Goal: Information Seeking & Learning: Find specific fact

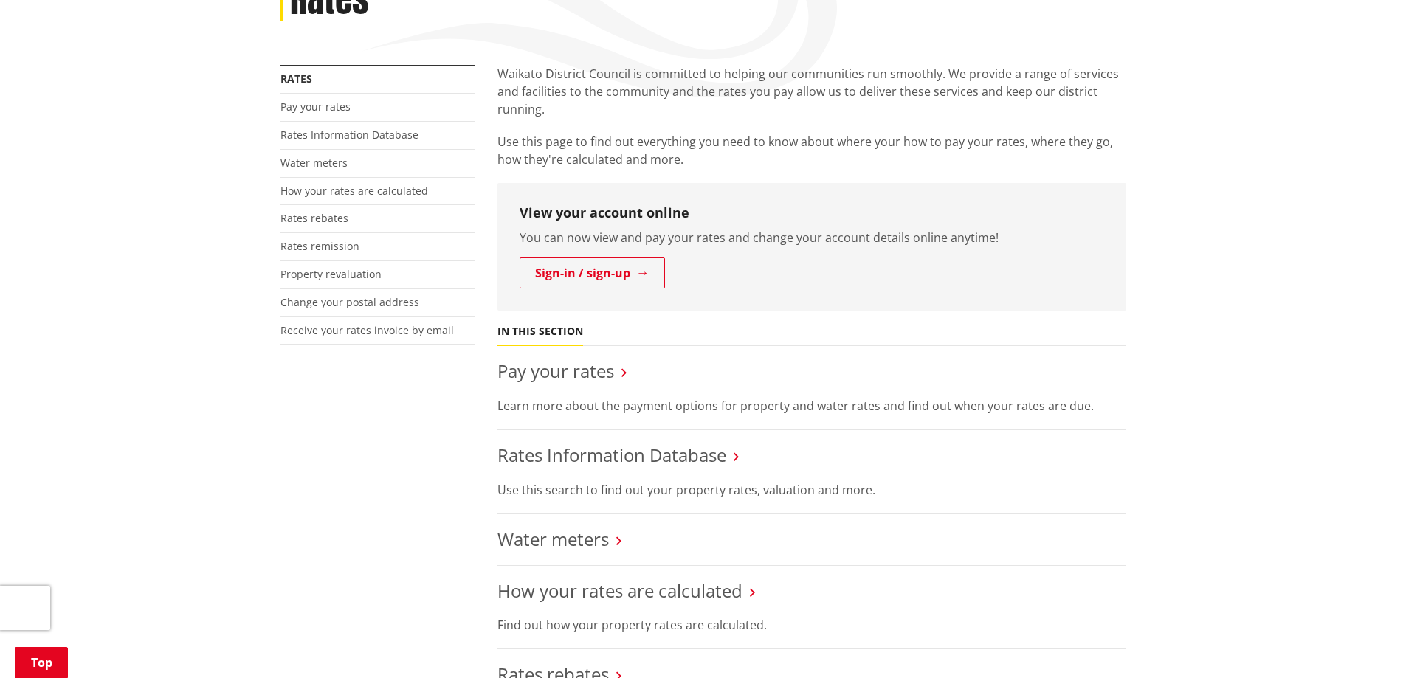
scroll to position [295, 0]
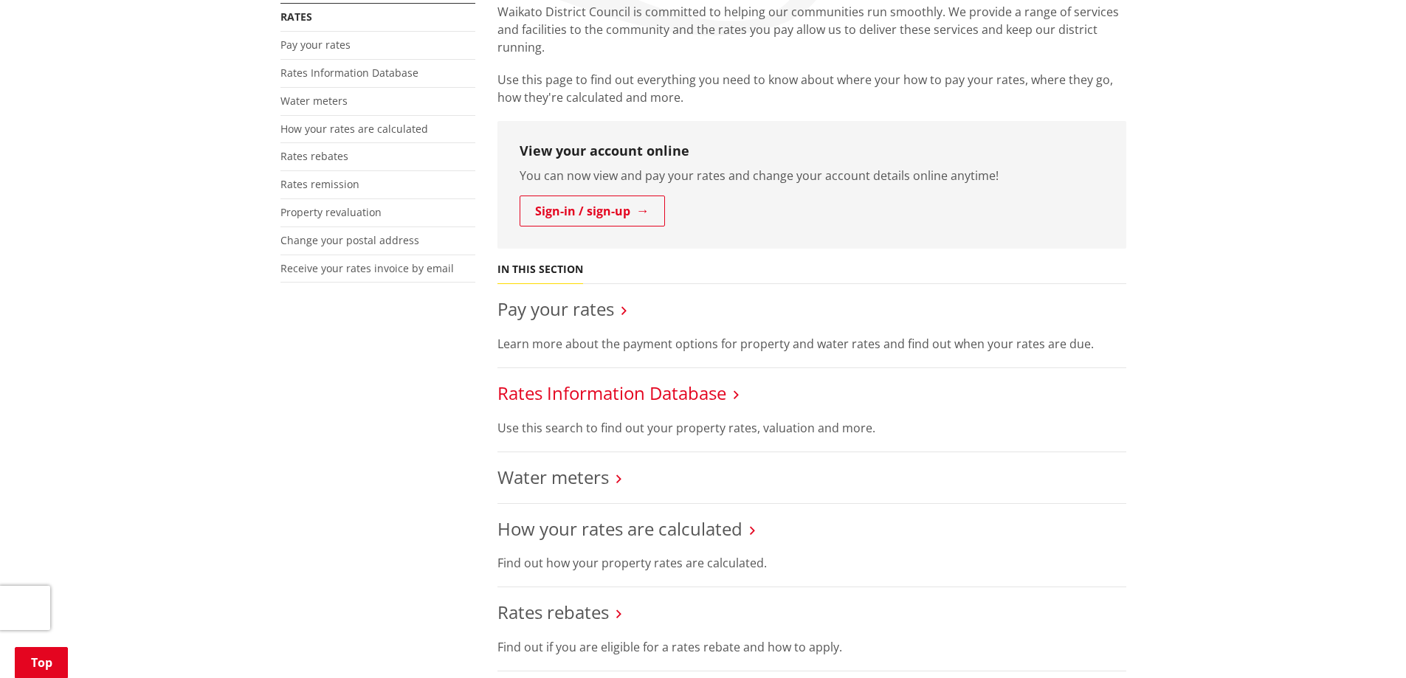
click at [670, 397] on link "Rates Information Database" at bounding box center [611, 393] width 229 height 24
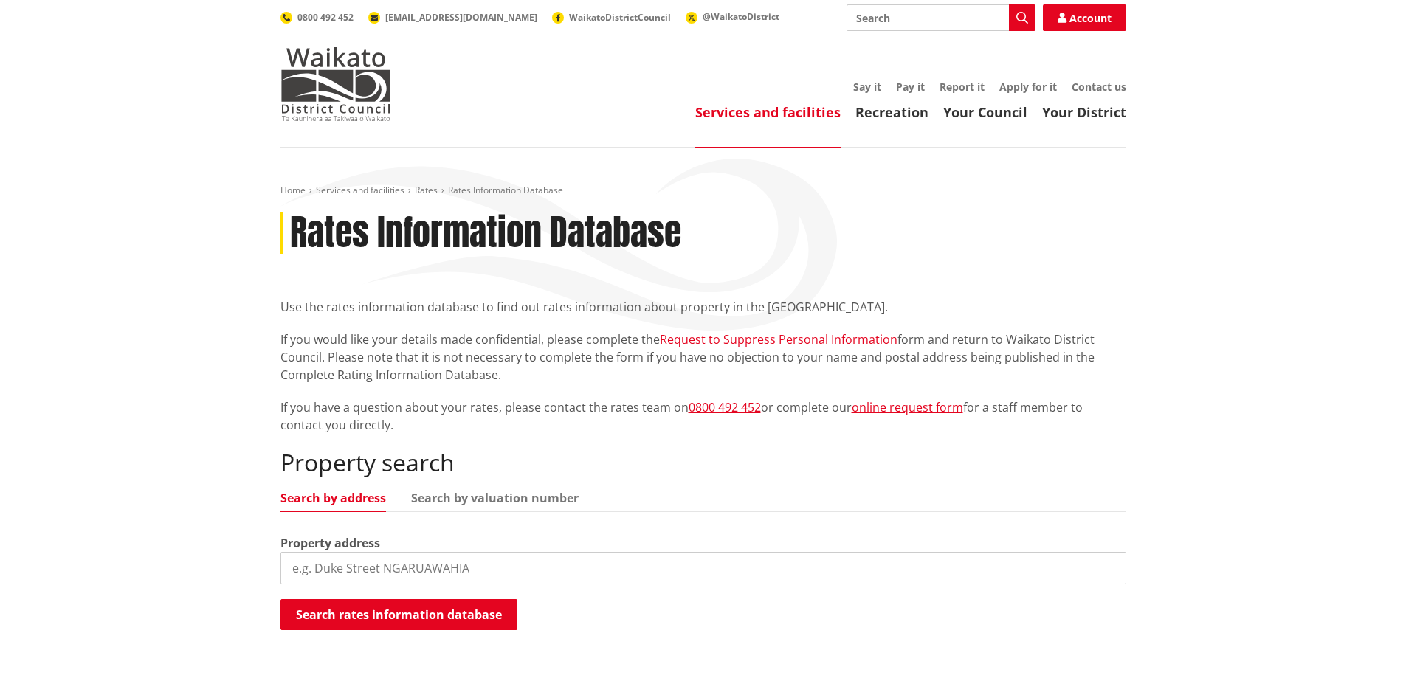
click at [495, 572] on input "search" at bounding box center [703, 568] width 846 height 32
paste input "[STREET_ADDRESS][PERSON_NAME][DEMOGRAPHIC_DATA]"
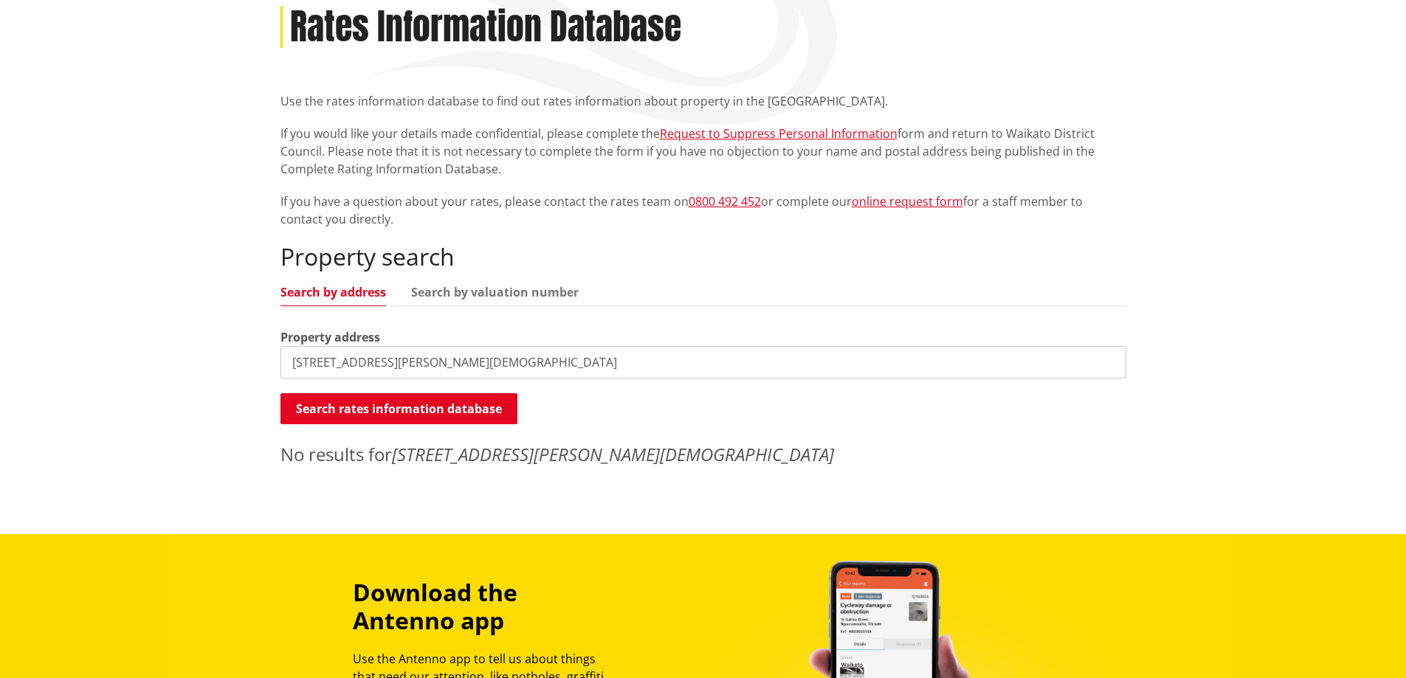
scroll to position [221, 0]
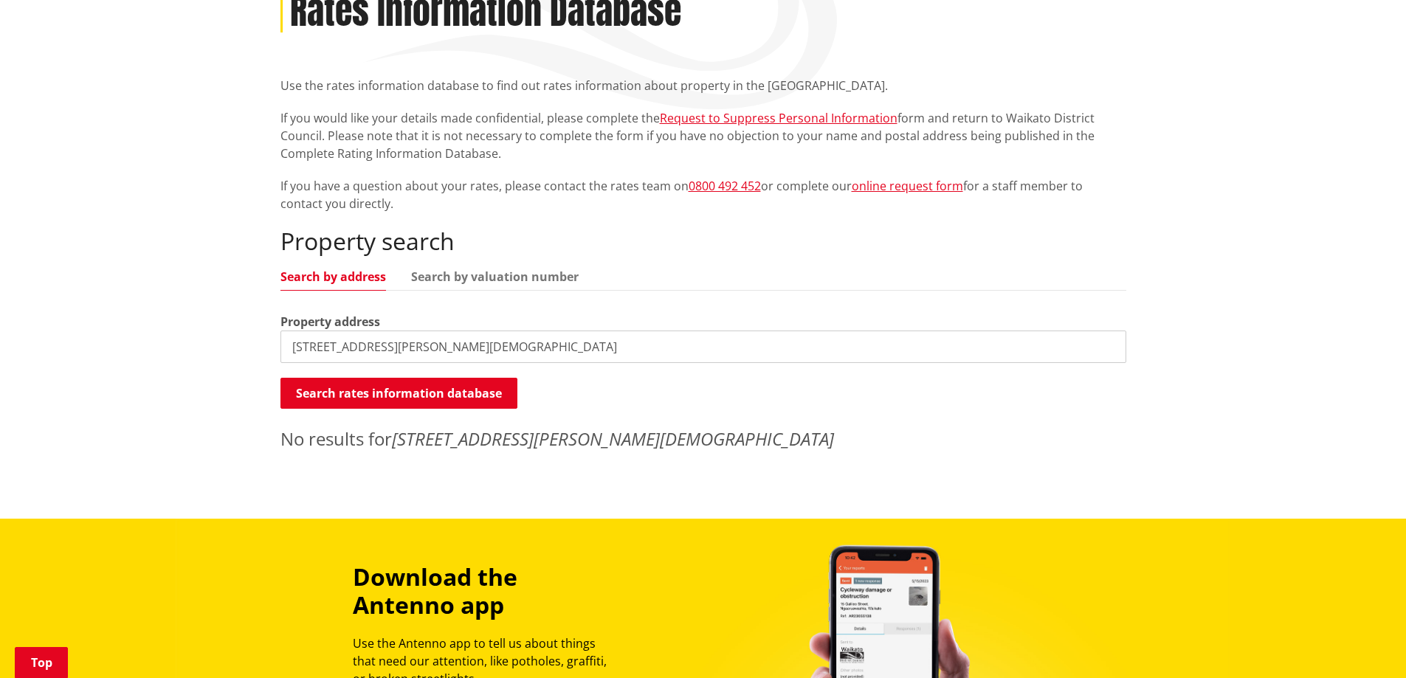
click at [610, 351] on input "[STREET_ADDRESS][PERSON_NAME][DEMOGRAPHIC_DATA]" at bounding box center [703, 347] width 846 height 32
type input "[STREET_ADDRESS][PERSON_NAME] view [GEOGRAPHIC_DATA]"
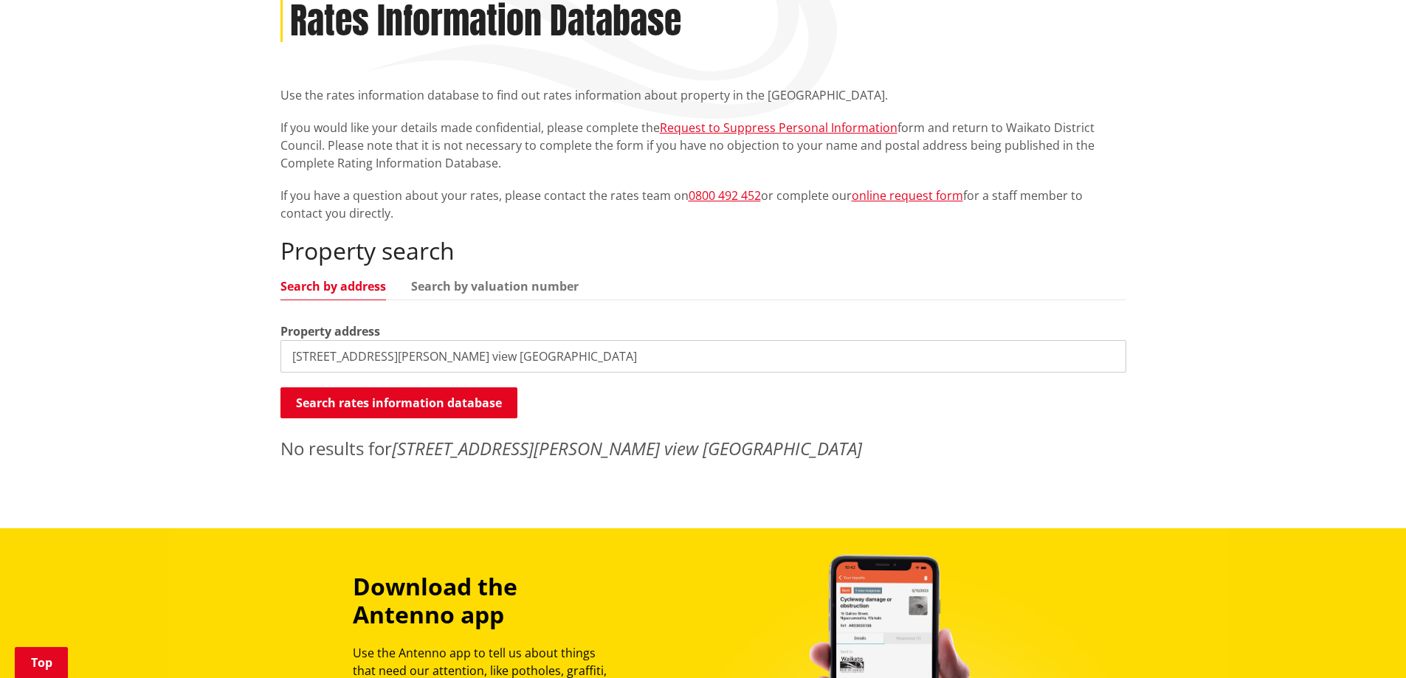
scroll to position [148, 0]
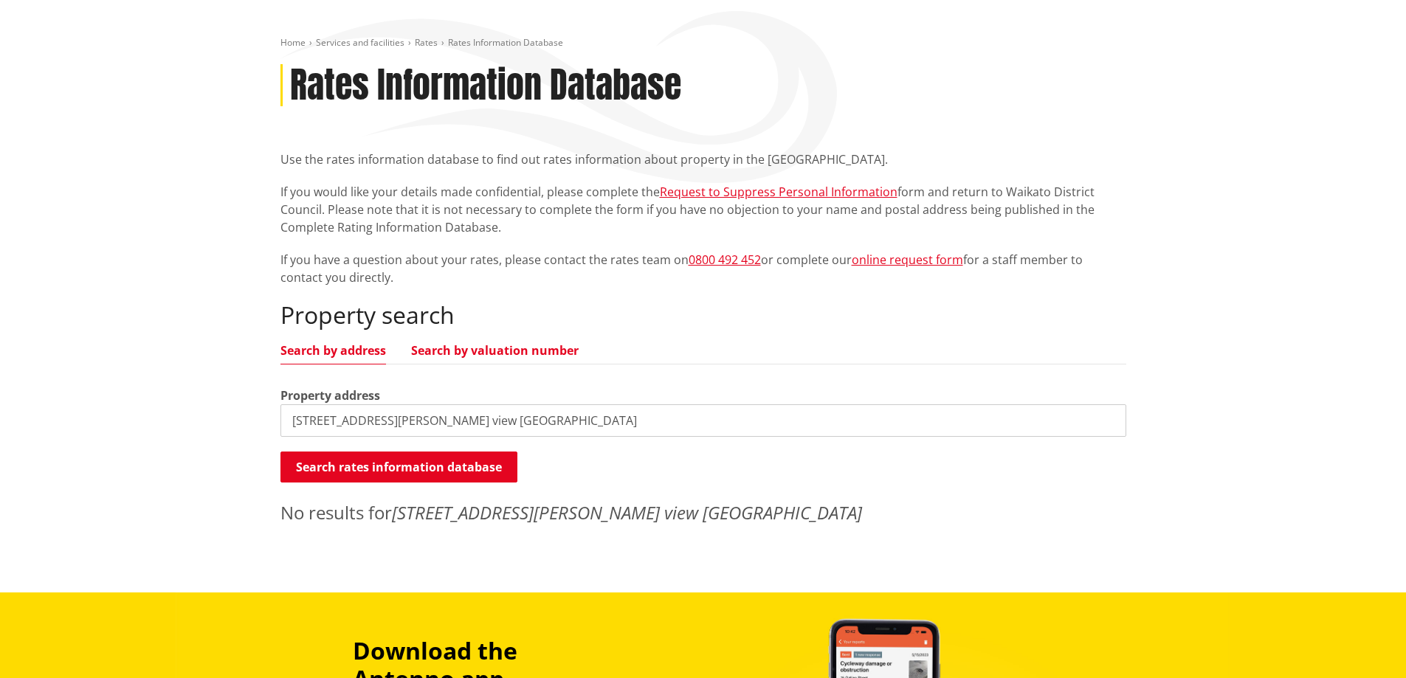
click at [551, 354] on link "Search by valuation number" at bounding box center [495, 351] width 168 height 12
click at [364, 349] on link "Search by address" at bounding box center [333, 351] width 106 height 12
